Goal: Information Seeking & Learning: Check status

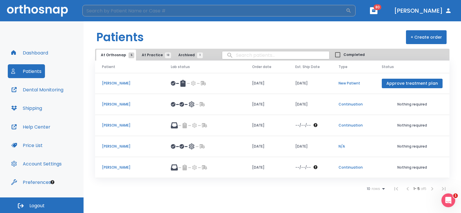
drag, startPoint x: 174, startPoint y: 10, endPoint x: 181, endPoint y: 13, distance: 8.4
click at [174, 10] on input "search" at bounding box center [213, 11] width 263 height 12
click at [187, 8] on input "landersd" at bounding box center [213, 11] width 263 height 12
type input "[PERSON_NAME]"
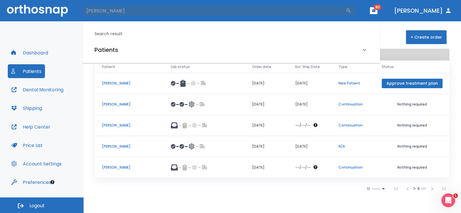
drag, startPoint x: 108, startPoint y: 13, endPoint x: 73, endPoint y: 14, distance: 34.5
click at [79, 14] on header "[PERSON_NAME] ​ 80 [PERSON_NAME]" at bounding box center [230, 10] width 461 height 21
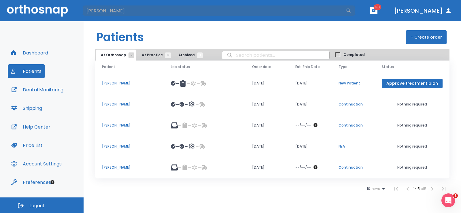
type input "[PERSON_NAME]"
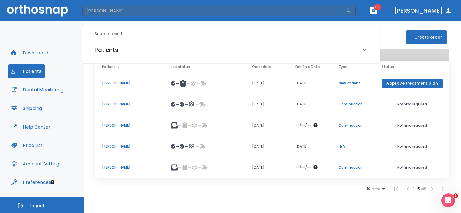
click at [132, 67] on div "Patient" at bounding box center [129, 66] width 55 height 5
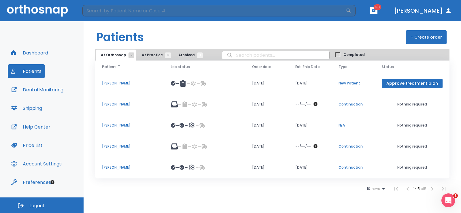
click at [234, 55] on input "search" at bounding box center [275, 55] width 107 height 11
type input "[PERSON_NAME]"
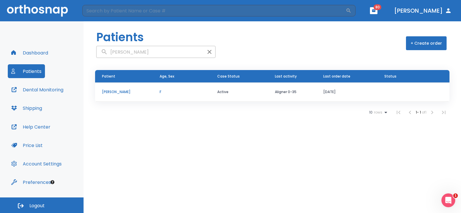
click at [118, 90] on p "[PERSON_NAME]" at bounding box center [124, 91] width 44 height 5
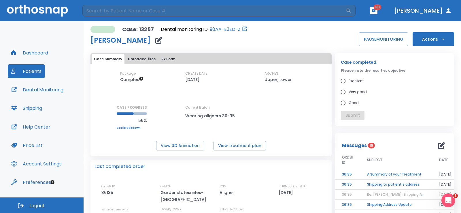
scroll to position [29, 0]
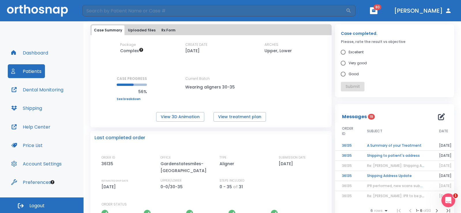
click at [377, 146] on td "A Summary of your Treatment" at bounding box center [396, 145] width 72 height 10
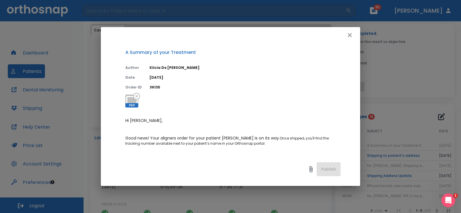
click at [351, 35] on icon "button" at bounding box center [349, 35] width 7 height 7
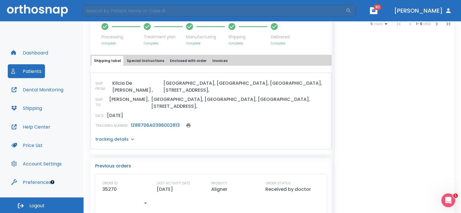
scroll to position [230, 0]
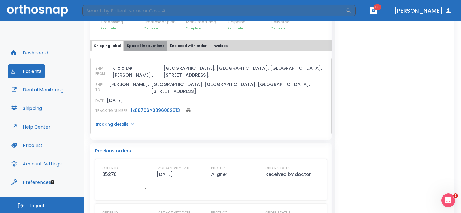
click at [159, 47] on button "Special Instructions" at bounding box center [145, 46] width 42 height 10
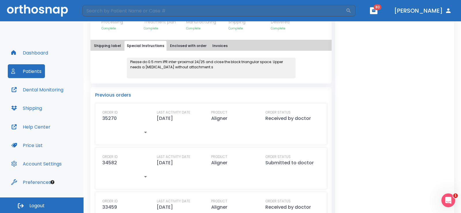
click at [189, 46] on button "Enclosed with order" at bounding box center [188, 46] width 41 height 10
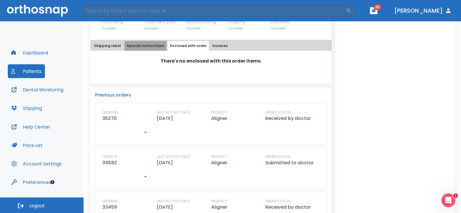
click at [146, 45] on button "Special Instructions" at bounding box center [145, 46] width 42 height 10
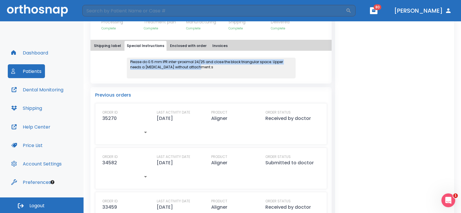
drag, startPoint x: 203, startPoint y: 67, endPoint x: 126, endPoint y: 61, distance: 77.4
click at [127, 61] on div "Please do 0.5 mm IPR inter-proximal 24/25 and close the black triangular space.…" at bounding box center [211, 68] width 169 height 21
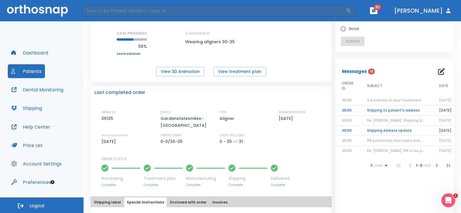
scroll to position [0, 0]
